Goal: Information Seeking & Learning: Learn about a topic

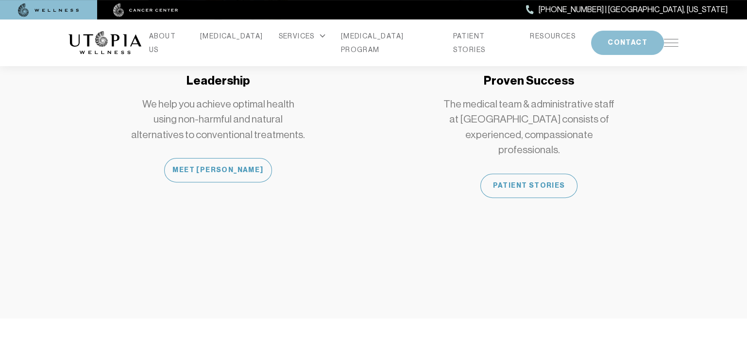
scroll to position [867, 0]
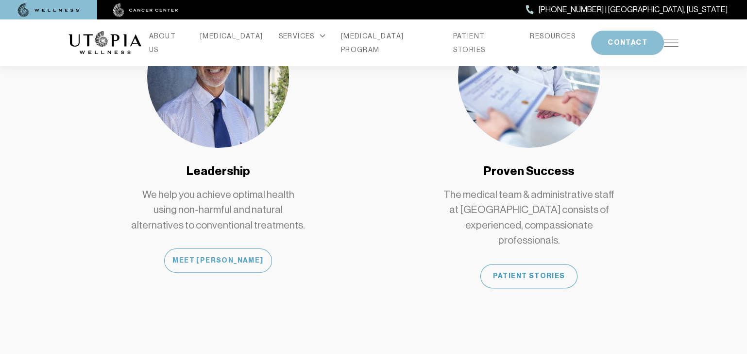
click at [206, 248] on div "Meet [PERSON_NAME]" at bounding box center [217, 260] width 107 height 24
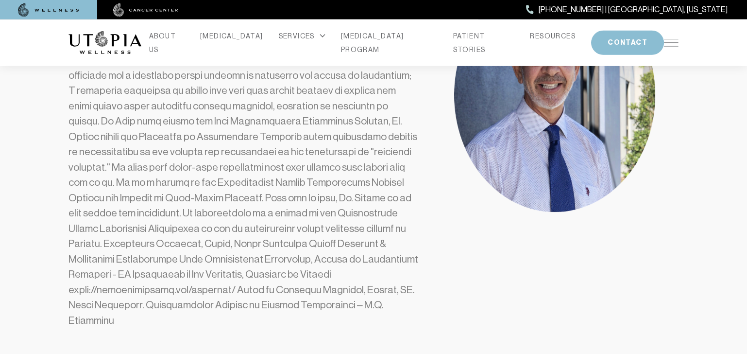
scroll to position [306, 0]
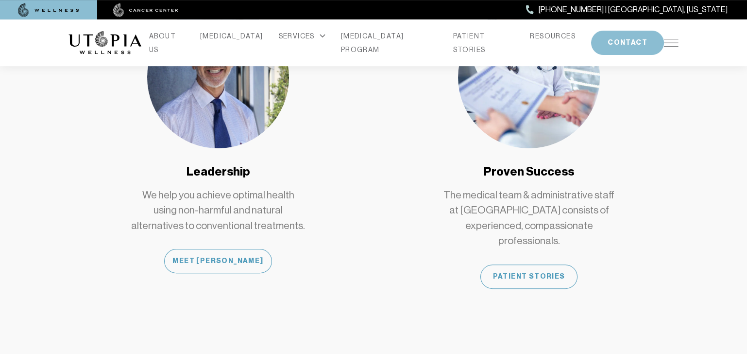
scroll to position [867, 0]
click at [185, 44] on link "ABOUT US" at bounding box center [166, 42] width 35 height 27
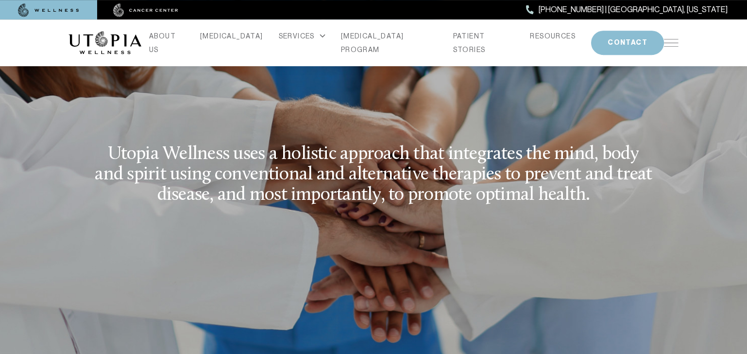
scroll to position [1275, 0]
